Goal: Check status: Check status

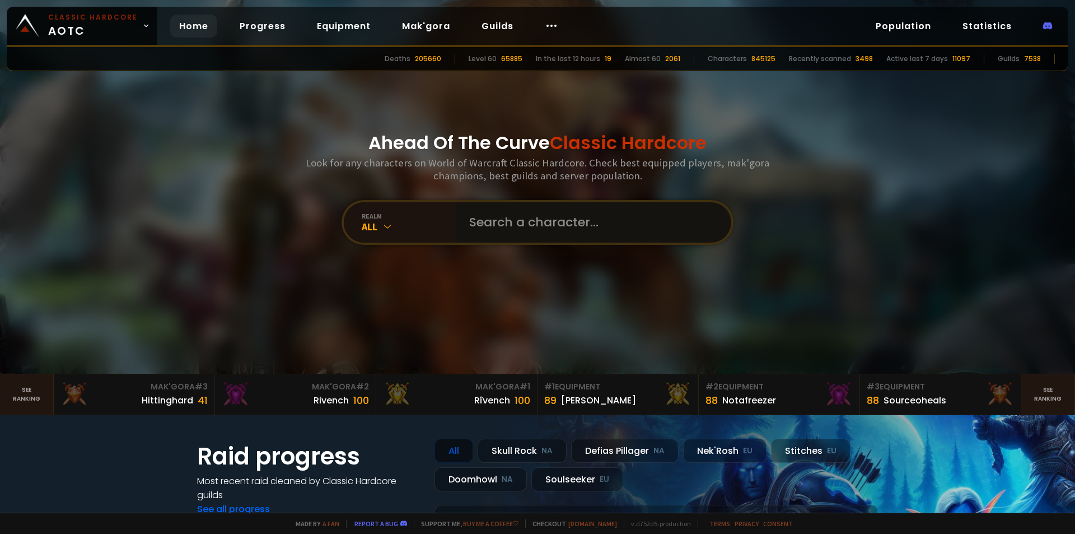
click at [563, 222] on input "text" at bounding box center [590, 222] width 255 height 40
type input "ucannotpass"
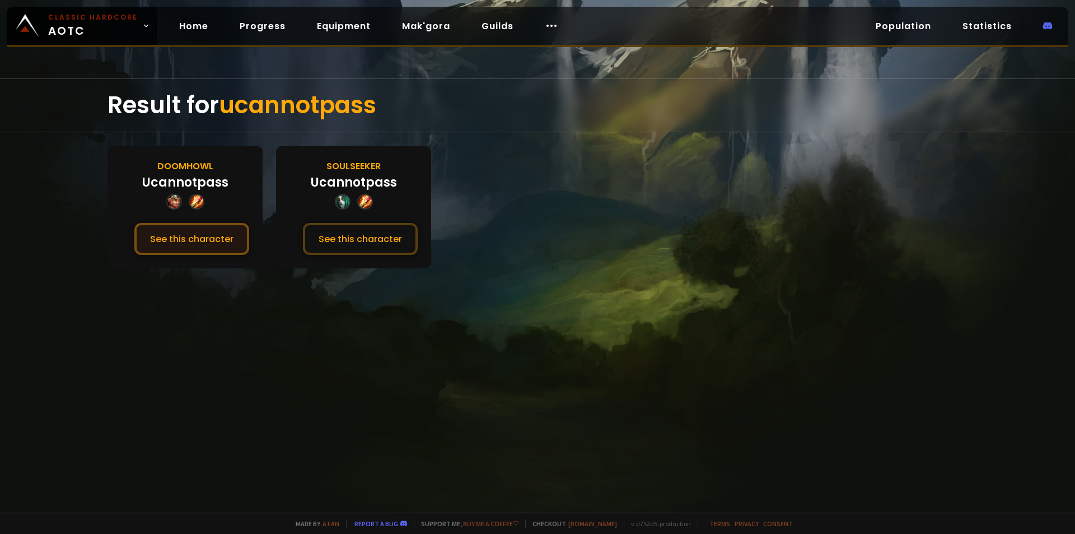
click at [194, 232] on button "See this character" at bounding box center [191, 239] width 115 height 32
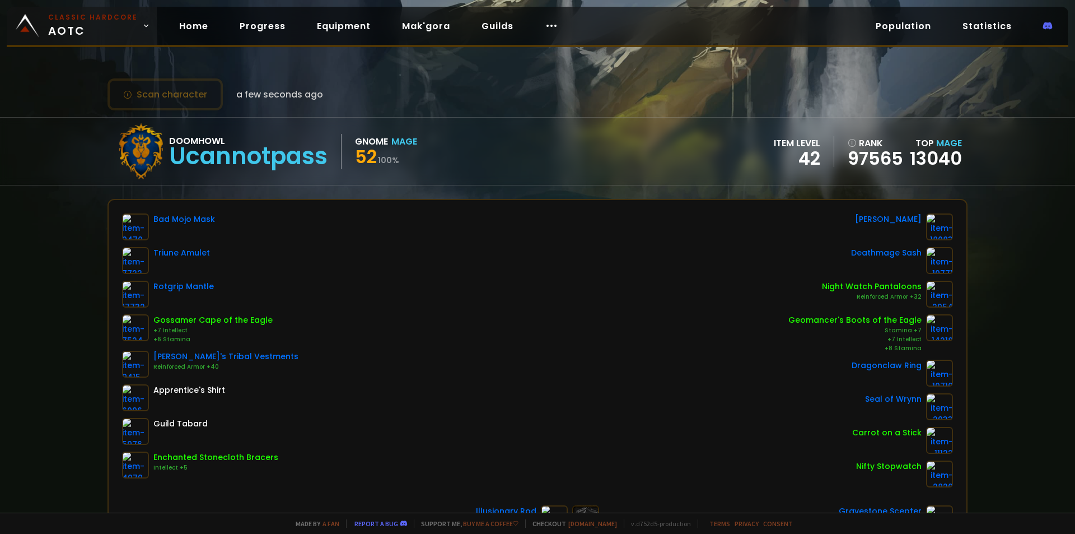
click at [95, 25] on span "Classic Hardcore AOTC" at bounding box center [93, 25] width 90 height 27
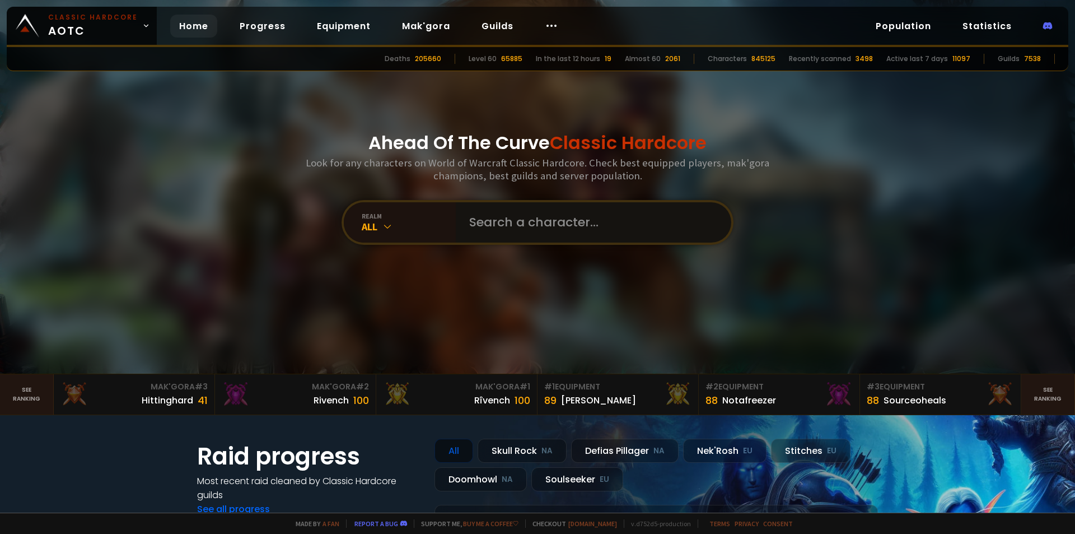
click at [512, 228] on input "text" at bounding box center [590, 222] width 255 height 40
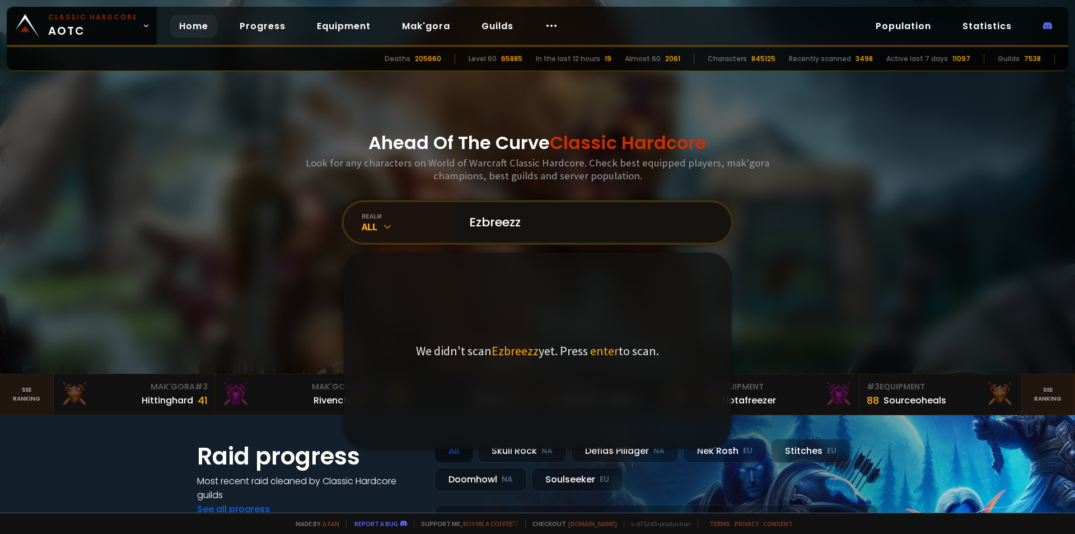
type input "Ezbreezzy"
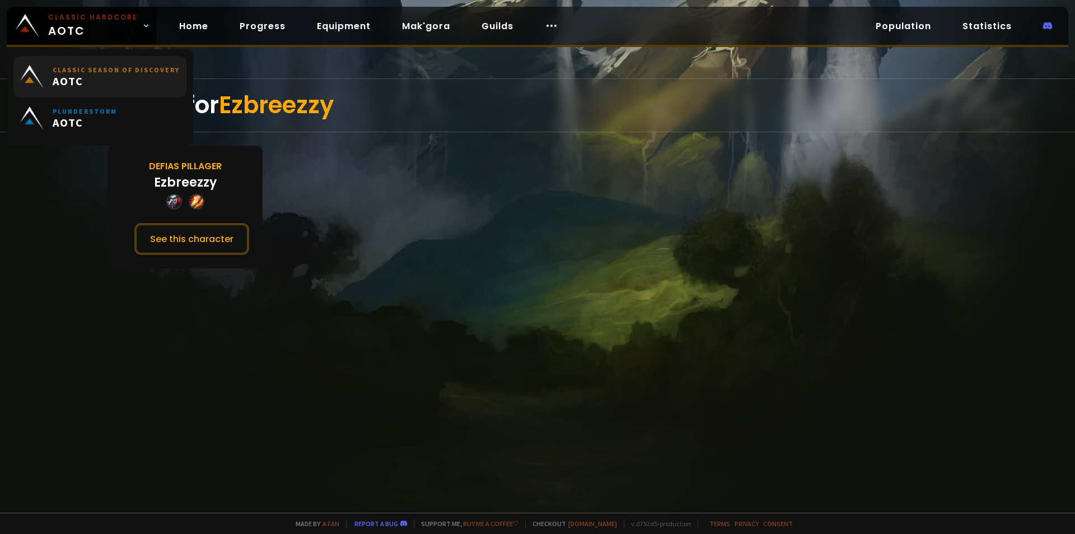
drag, startPoint x: 123, startPoint y: 66, endPoint x: 155, endPoint y: 85, distance: 36.9
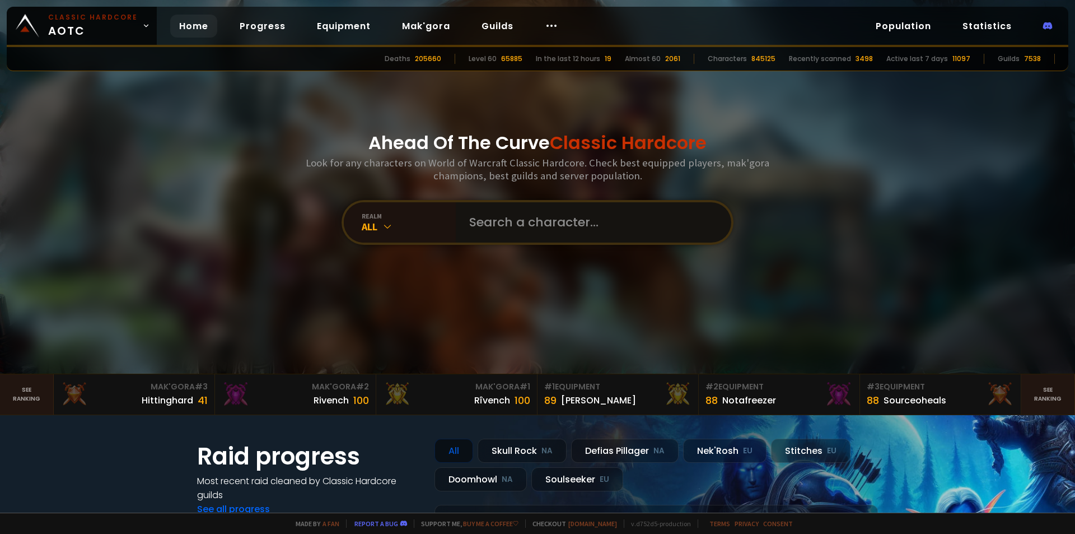
click at [508, 220] on input "text" at bounding box center [590, 222] width 255 height 40
paste input "Ezbreezzy"
type input "Ezbreezzy"
